Goal: Find specific page/section: Find specific page/section

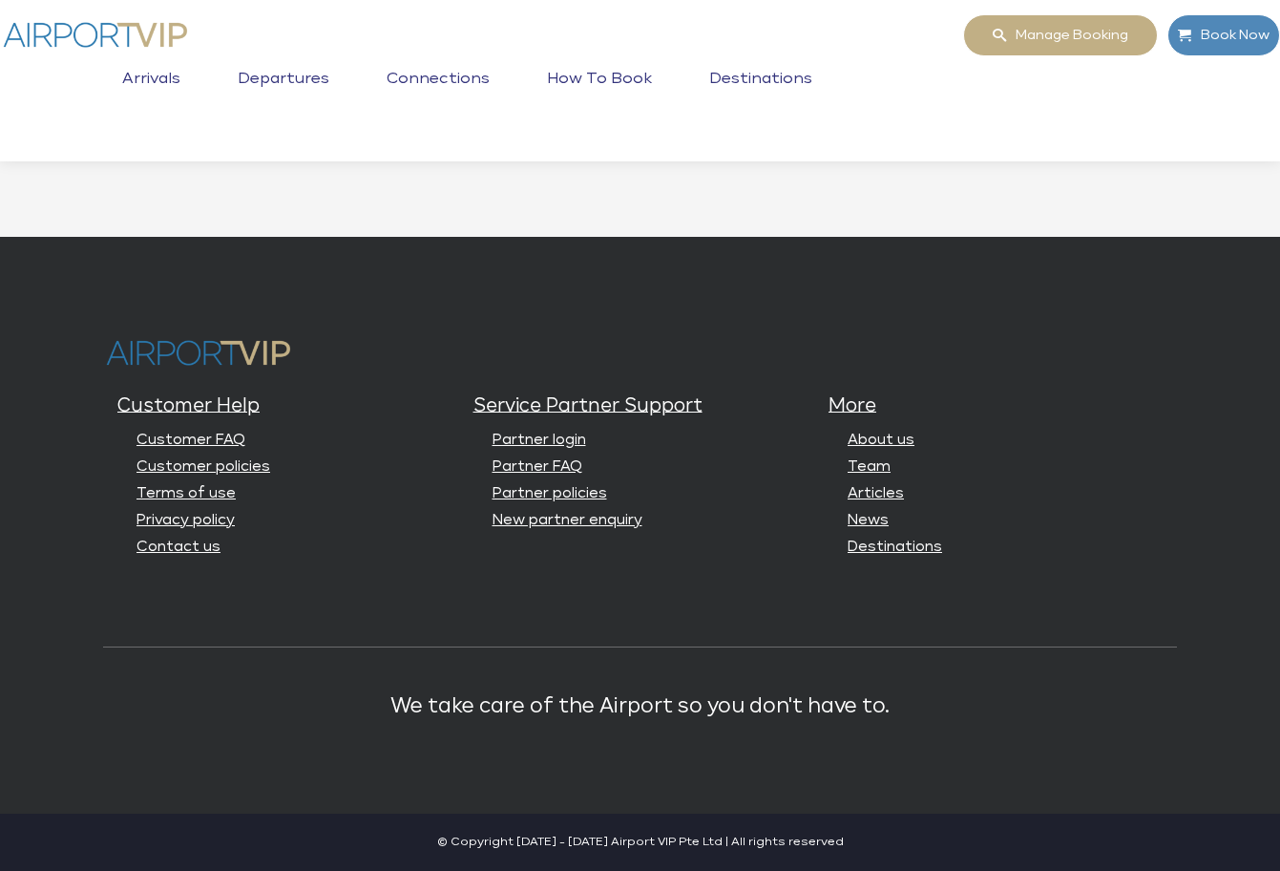
scroll to position [4816, 0]
click at [549, 438] on link "Partner login" at bounding box center [540, 439] width 94 height 14
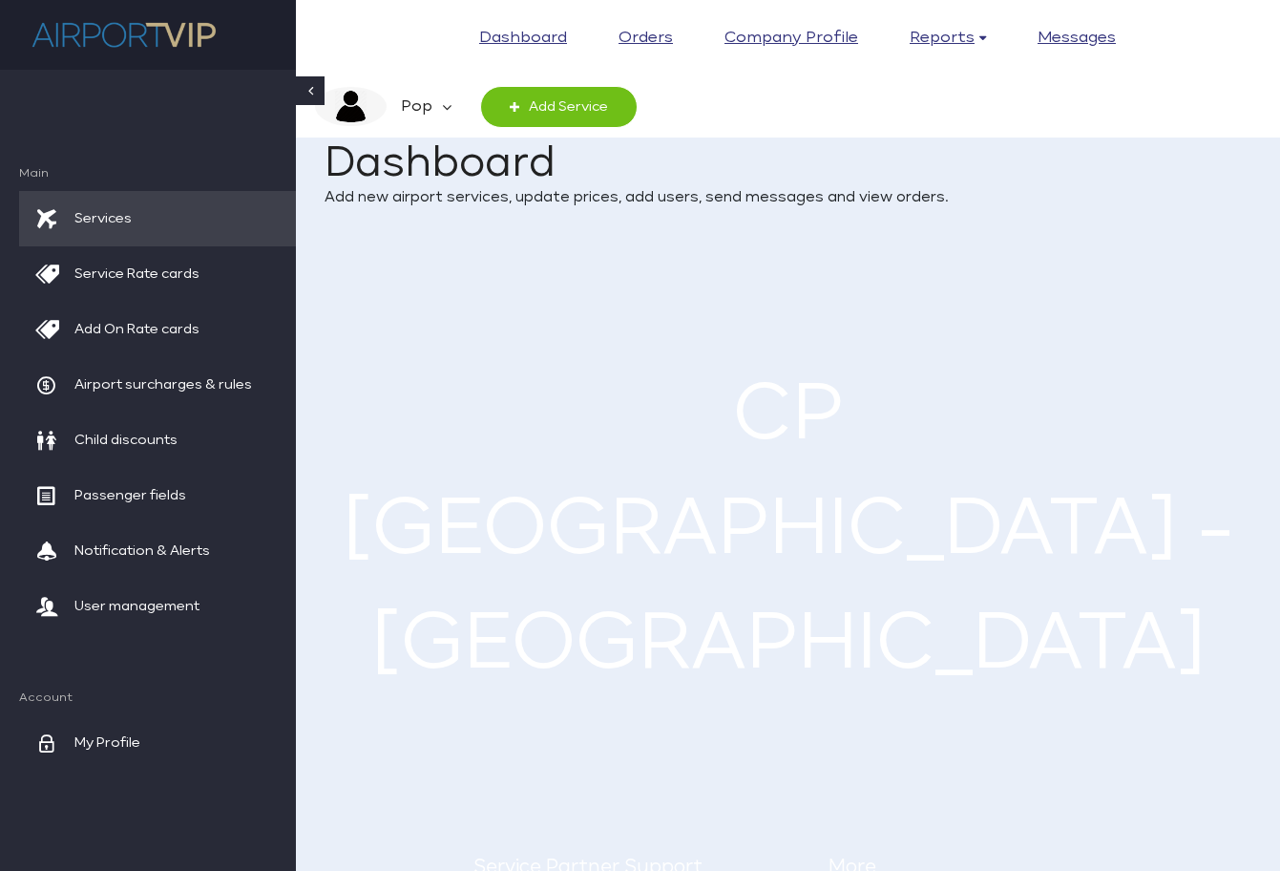
click at [437, 105] on em "Pop" at bounding box center [414, 107] width 55 height 40
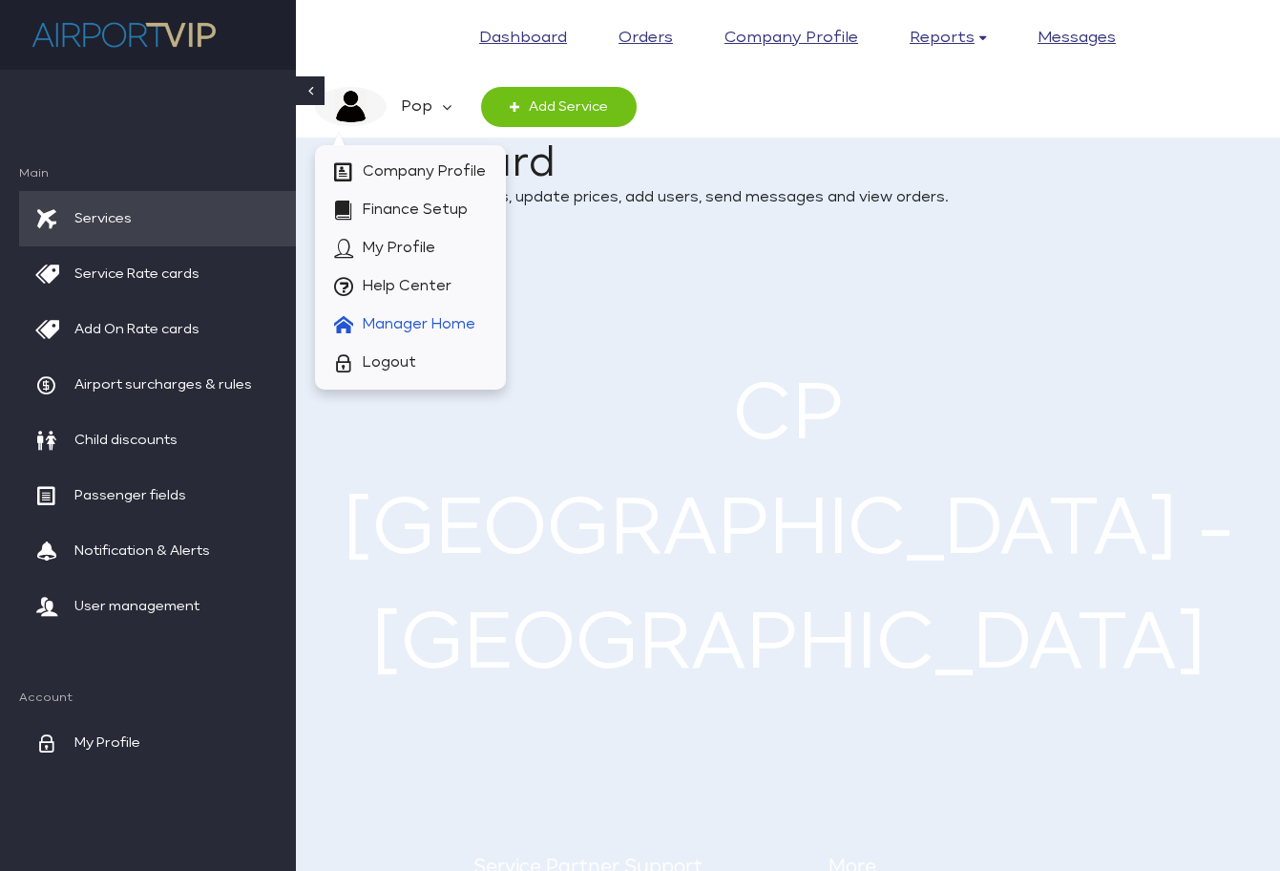
click at [430, 314] on span "Manager Home" at bounding box center [419, 324] width 113 height 38
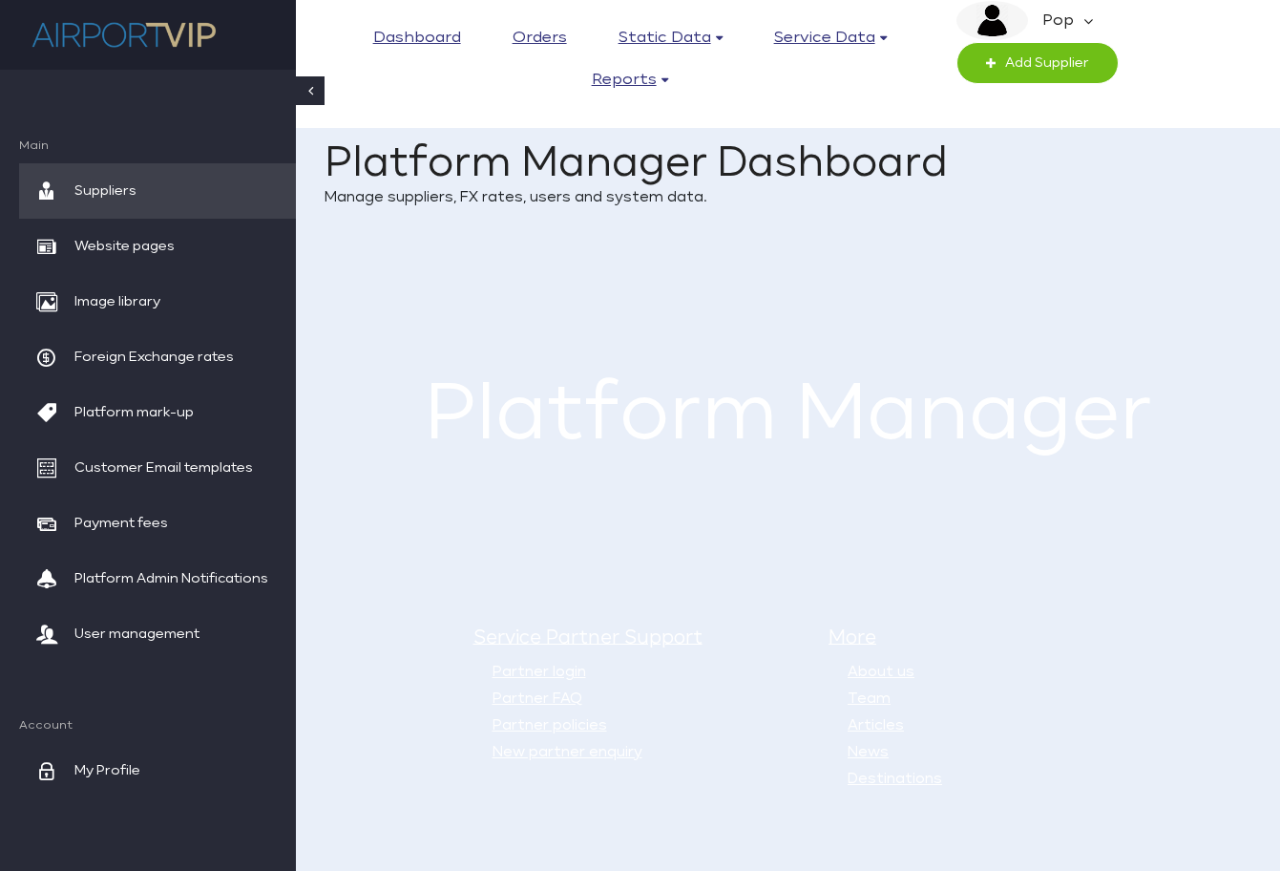
click at [1049, 16] on em "Pop" at bounding box center [1055, 21] width 55 height 40
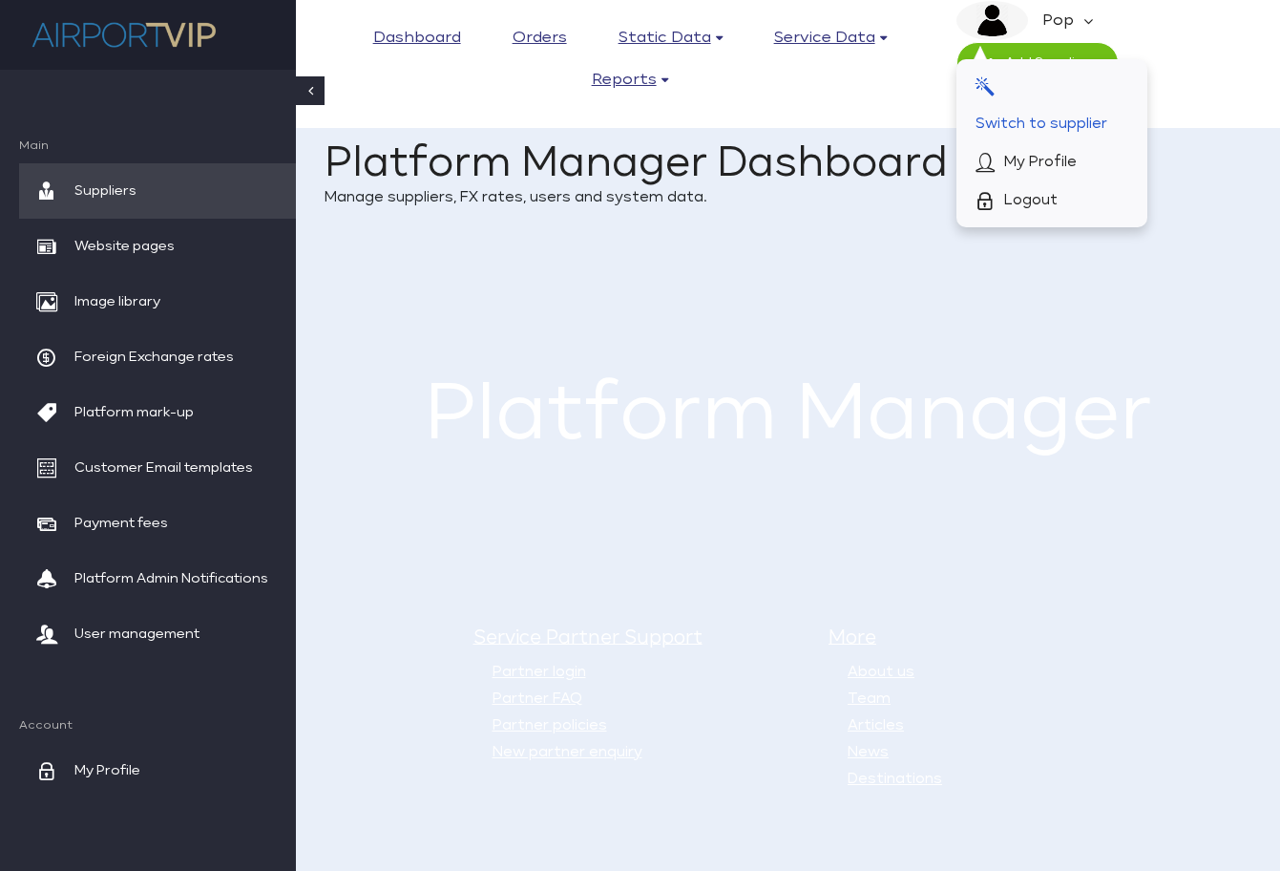
click at [1059, 119] on span "Switch to supplier" at bounding box center [1042, 124] width 132 height 38
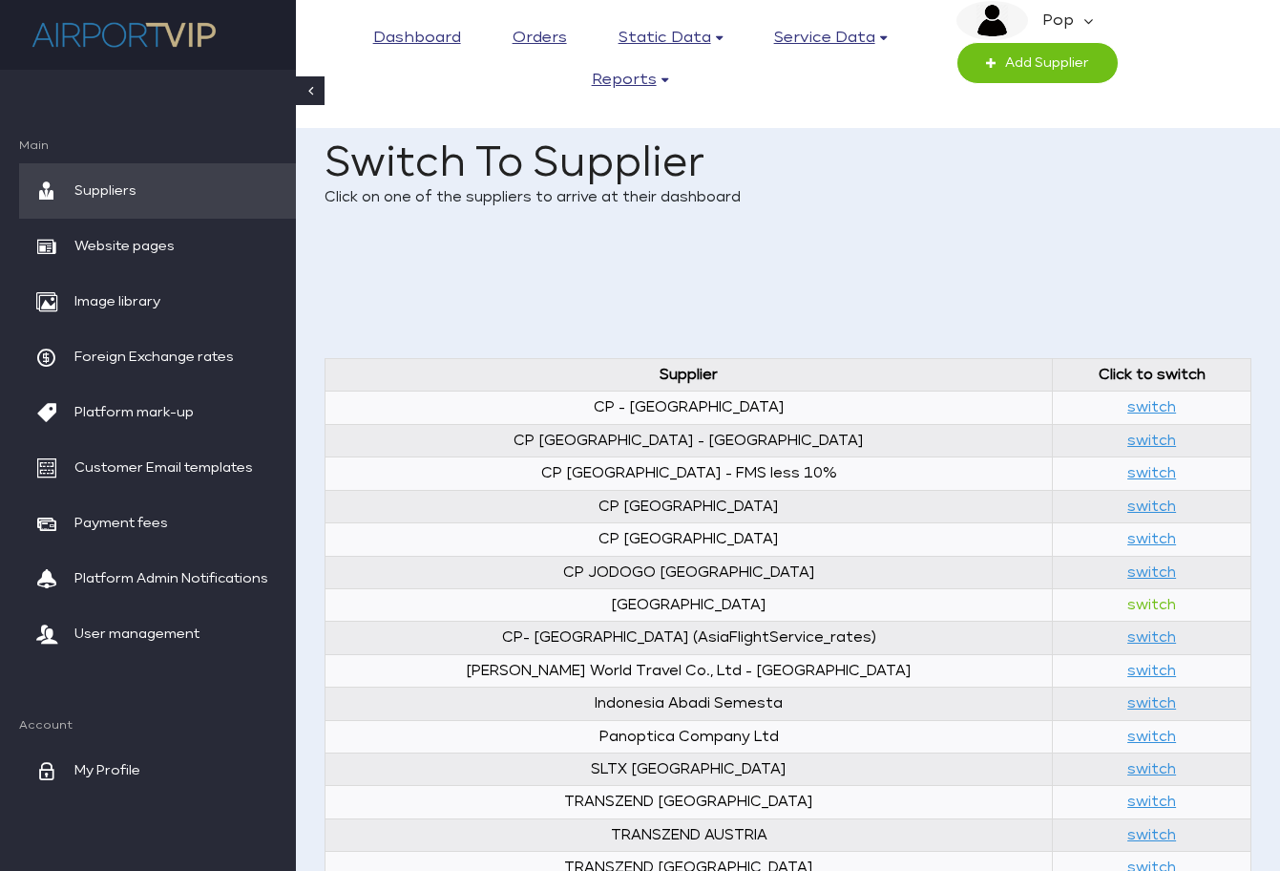
click at [1130, 608] on link "switch" at bounding box center [1151, 605] width 49 height 14
